Goal: Transaction & Acquisition: Purchase product/service

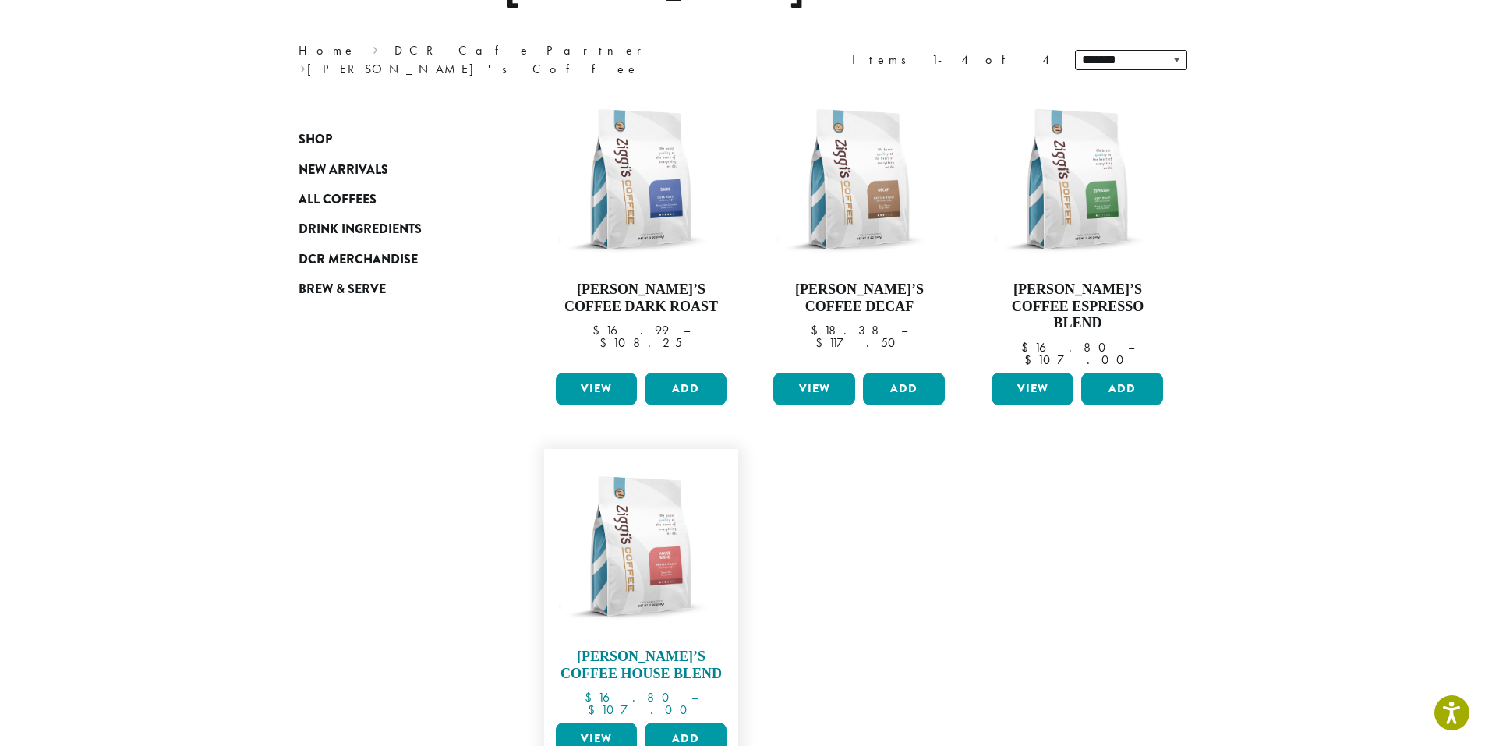
scroll to position [182, 0]
click at [653, 518] on img at bounding box center [640, 546] width 179 height 179
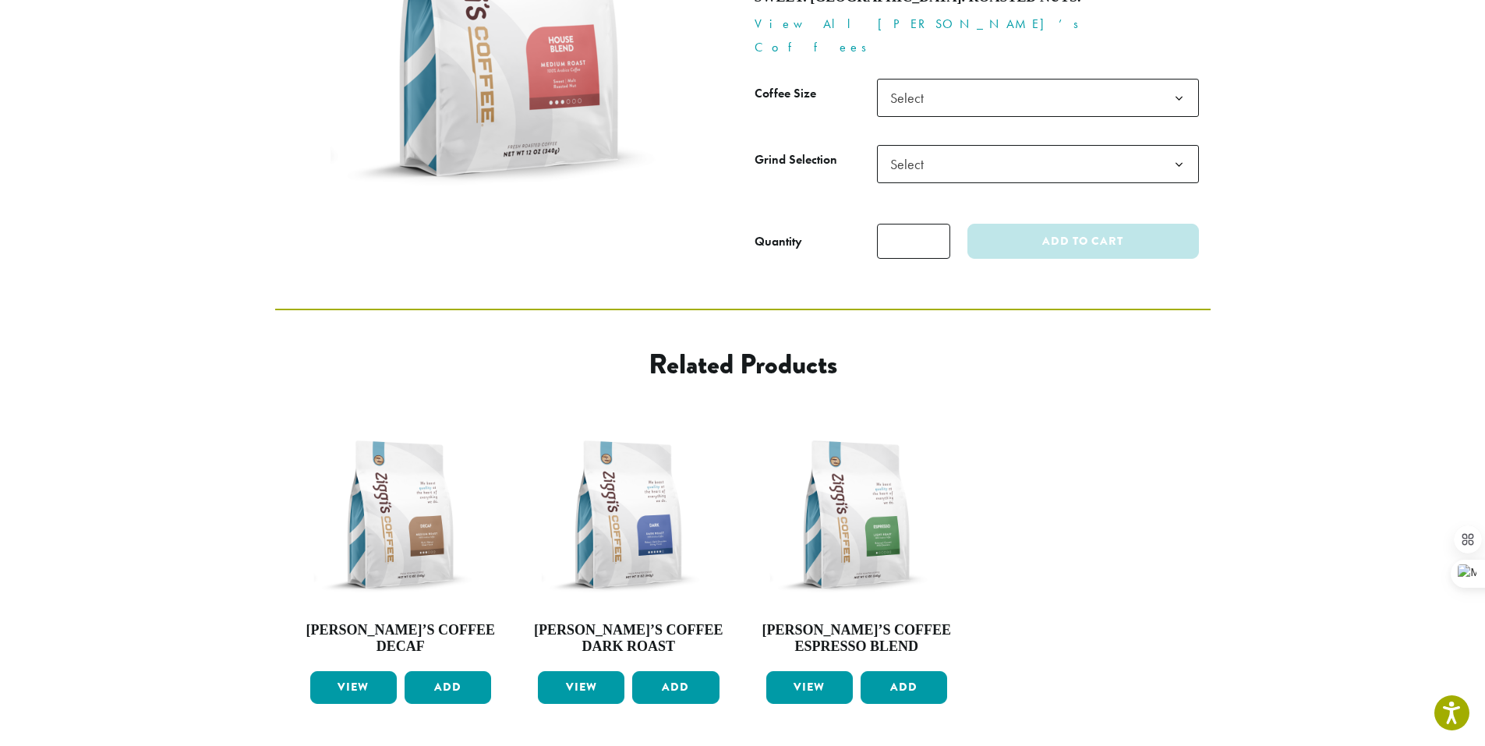
scroll to position [537, 0]
